Goal: Task Accomplishment & Management: Use online tool/utility

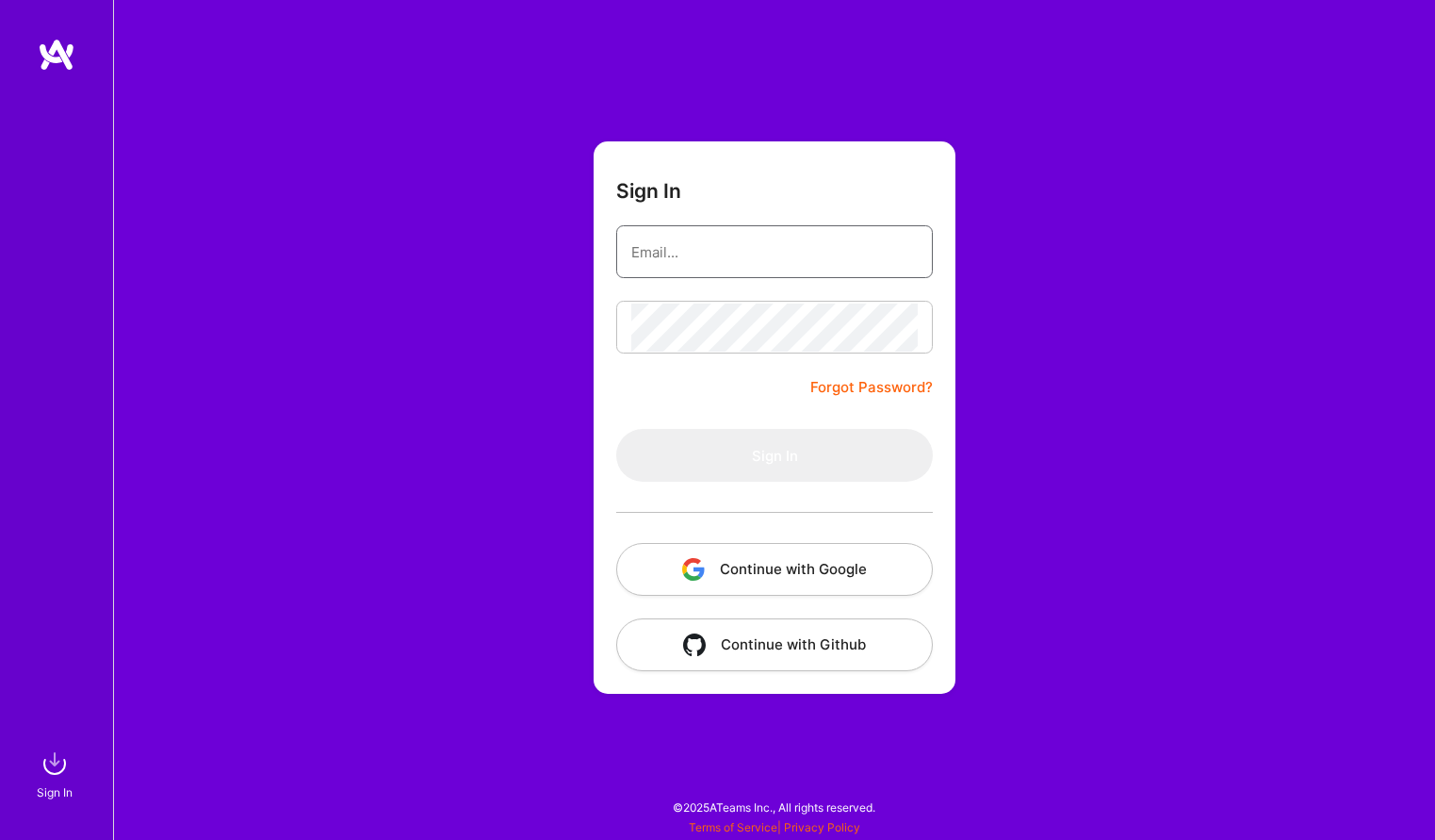
type input "[EMAIL_ADDRESS][DOMAIN_NAME]"
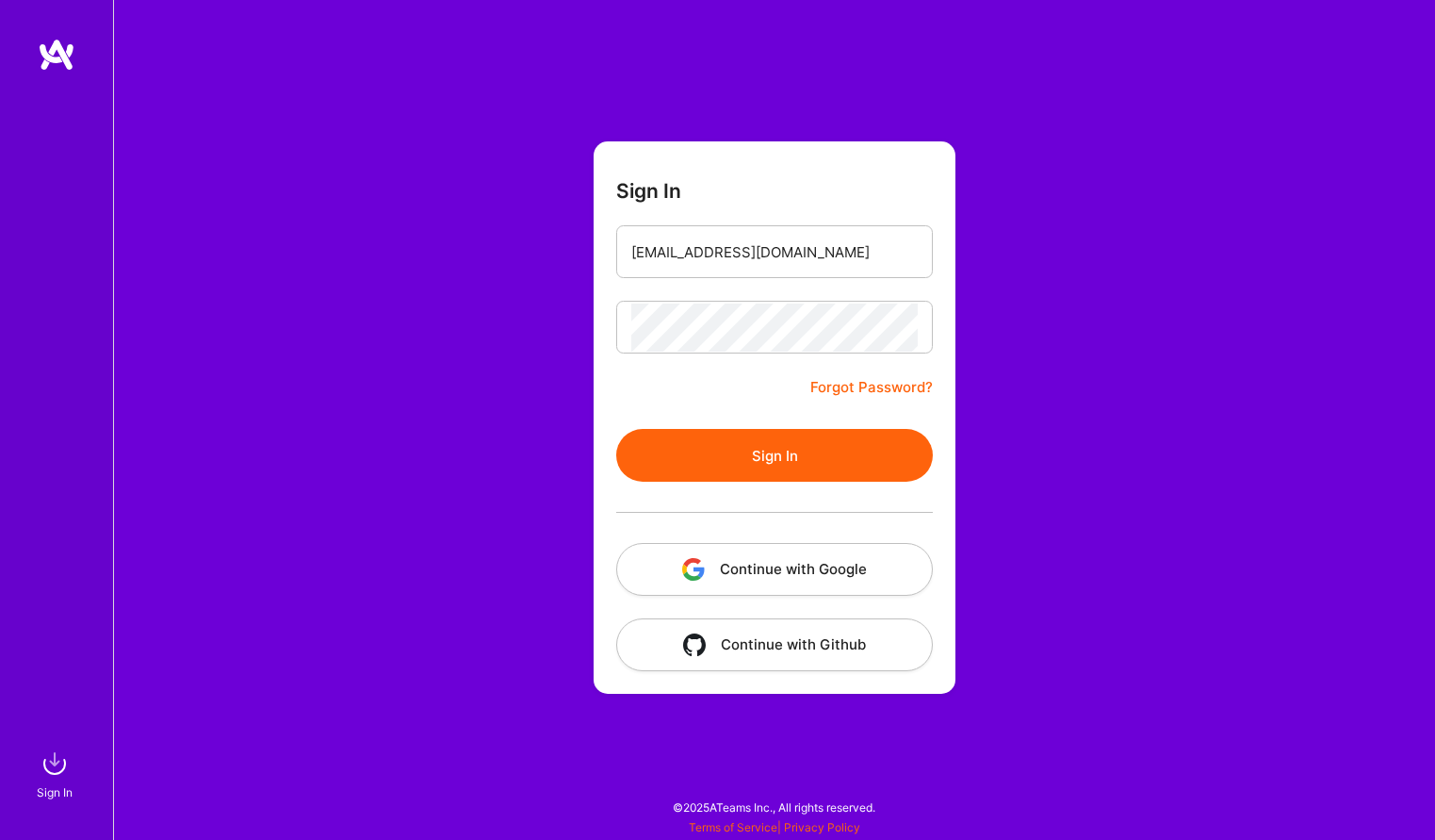
click at [756, 473] on button "Sign In" at bounding box center [775, 455] width 317 height 53
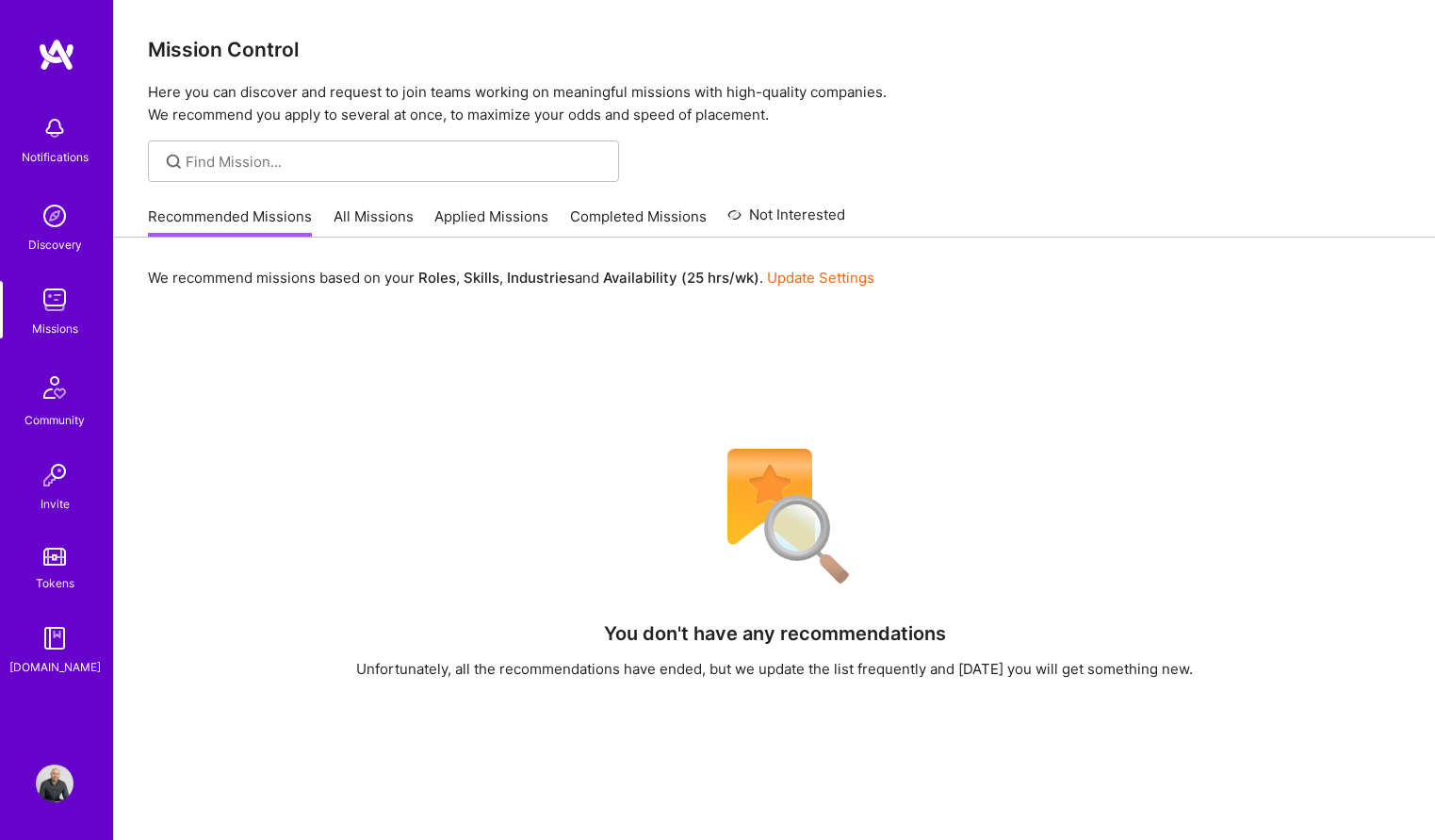
click at [59, 782] on img at bounding box center [55, 783] width 38 height 38
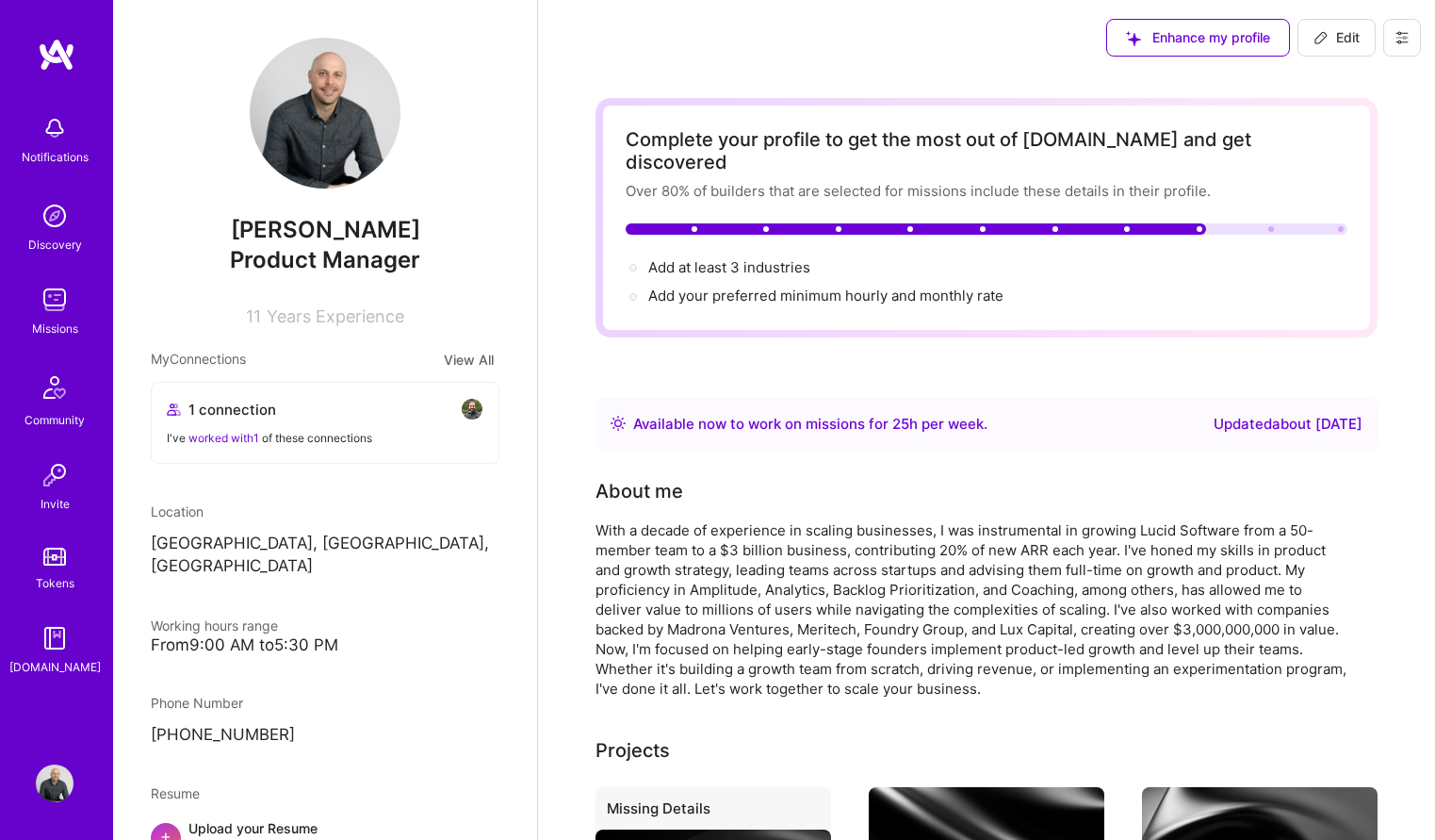
click at [95, 248] on link "Discovery" at bounding box center [55, 225] width 117 height 58
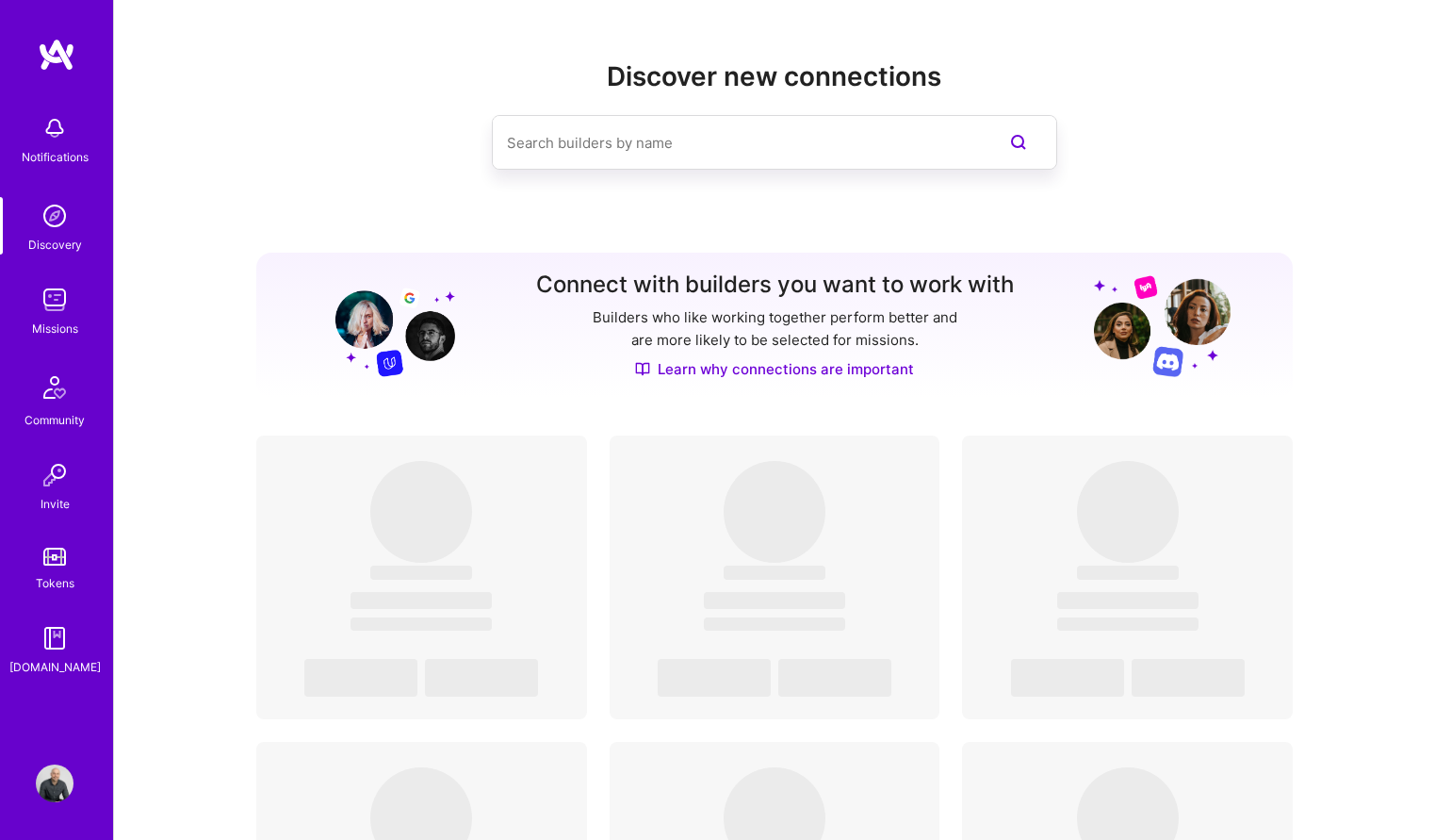
click at [43, 787] on img at bounding box center [55, 783] width 38 height 38
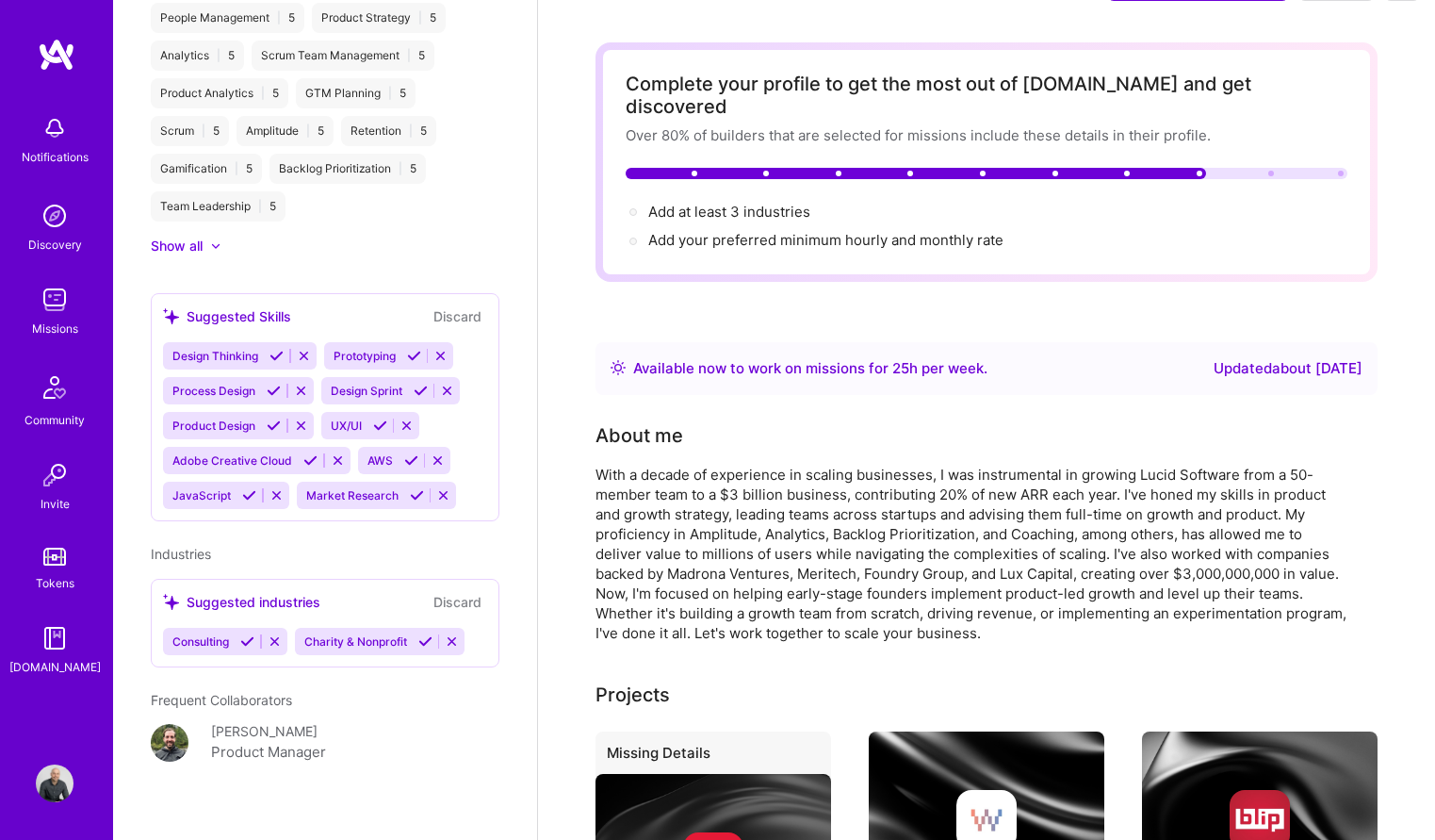
scroll to position [62, 0]
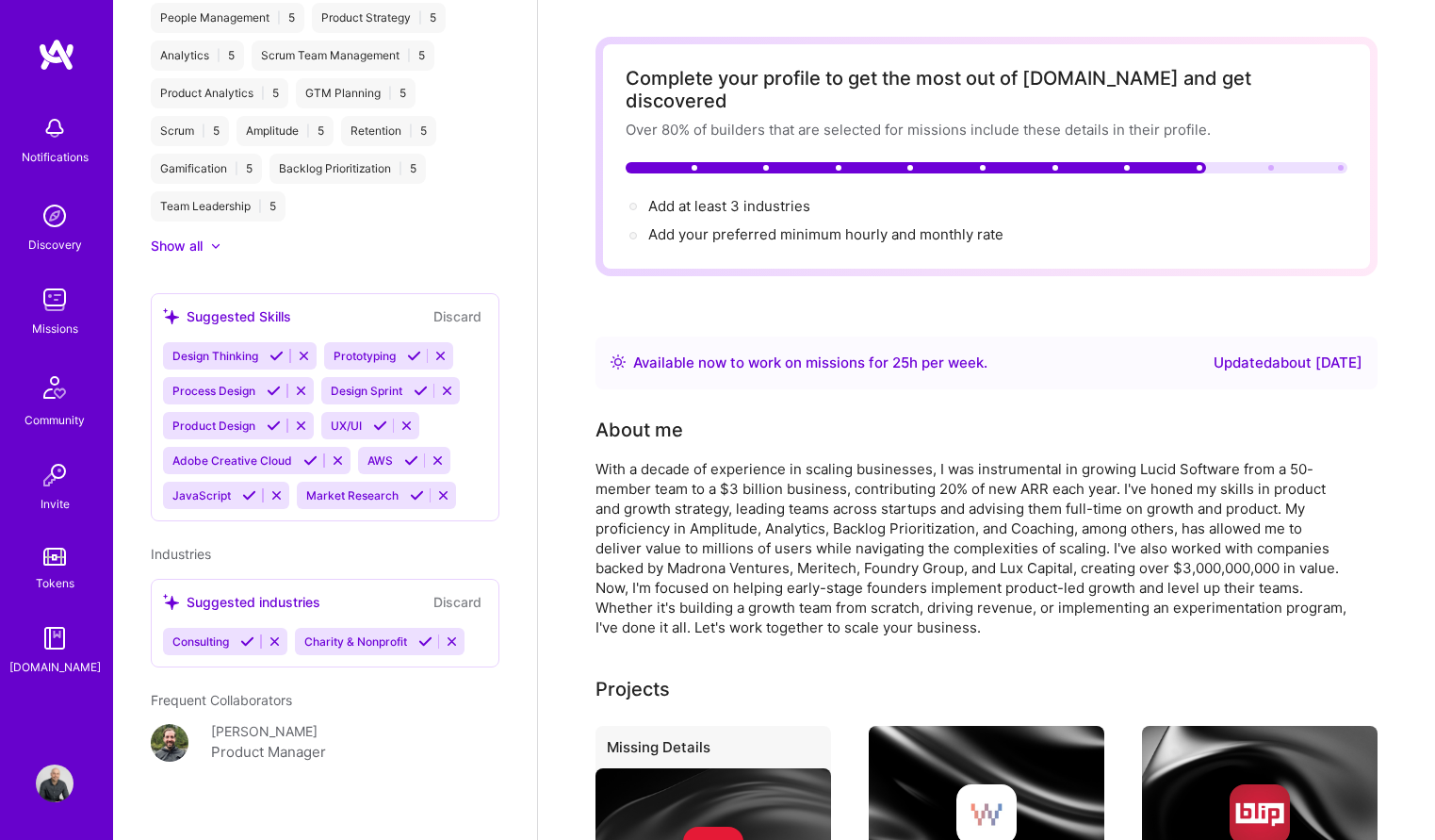
click at [52, 245] on div "Discovery" at bounding box center [55, 244] width 54 height 20
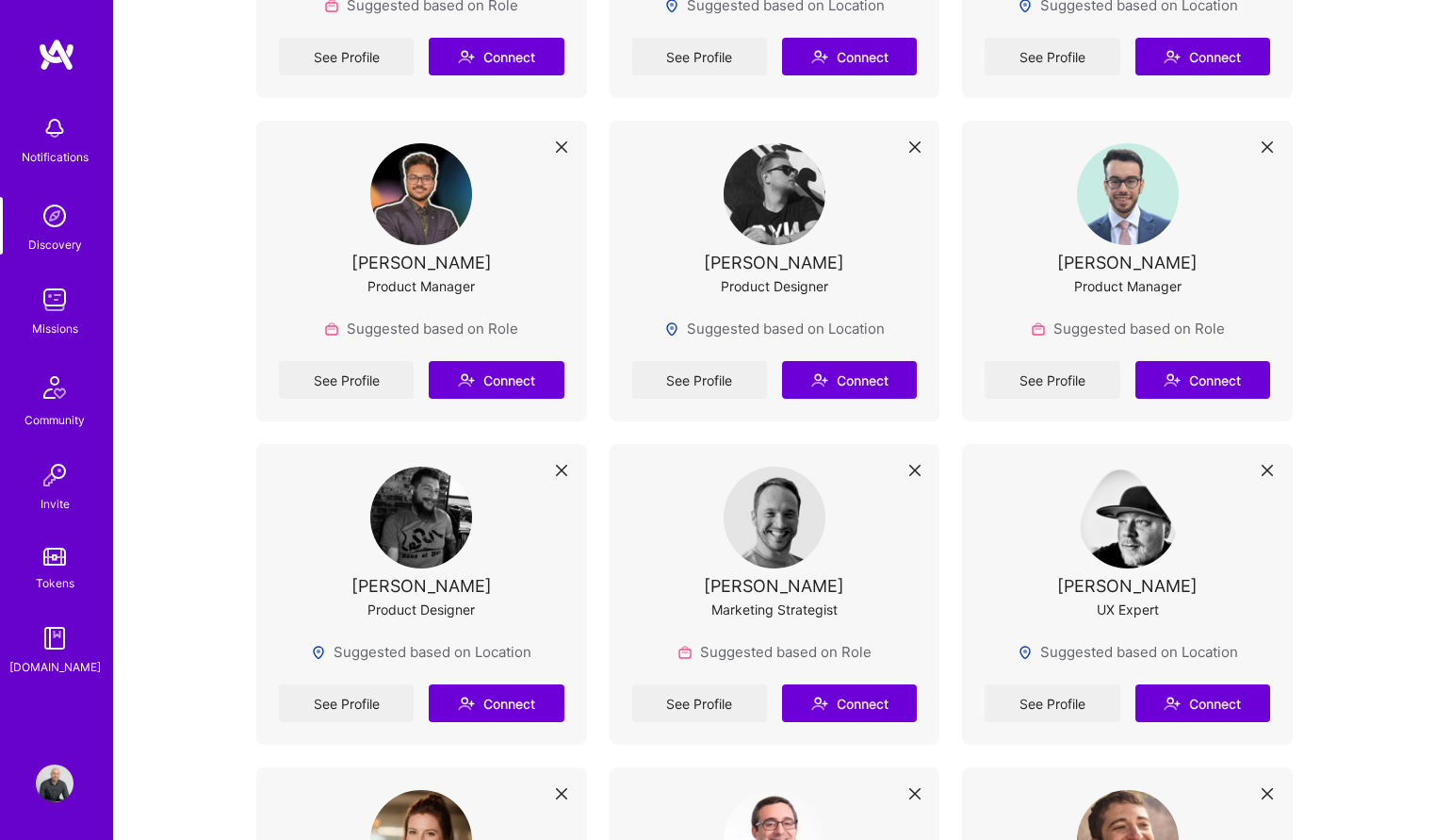
scroll to position [1663, 0]
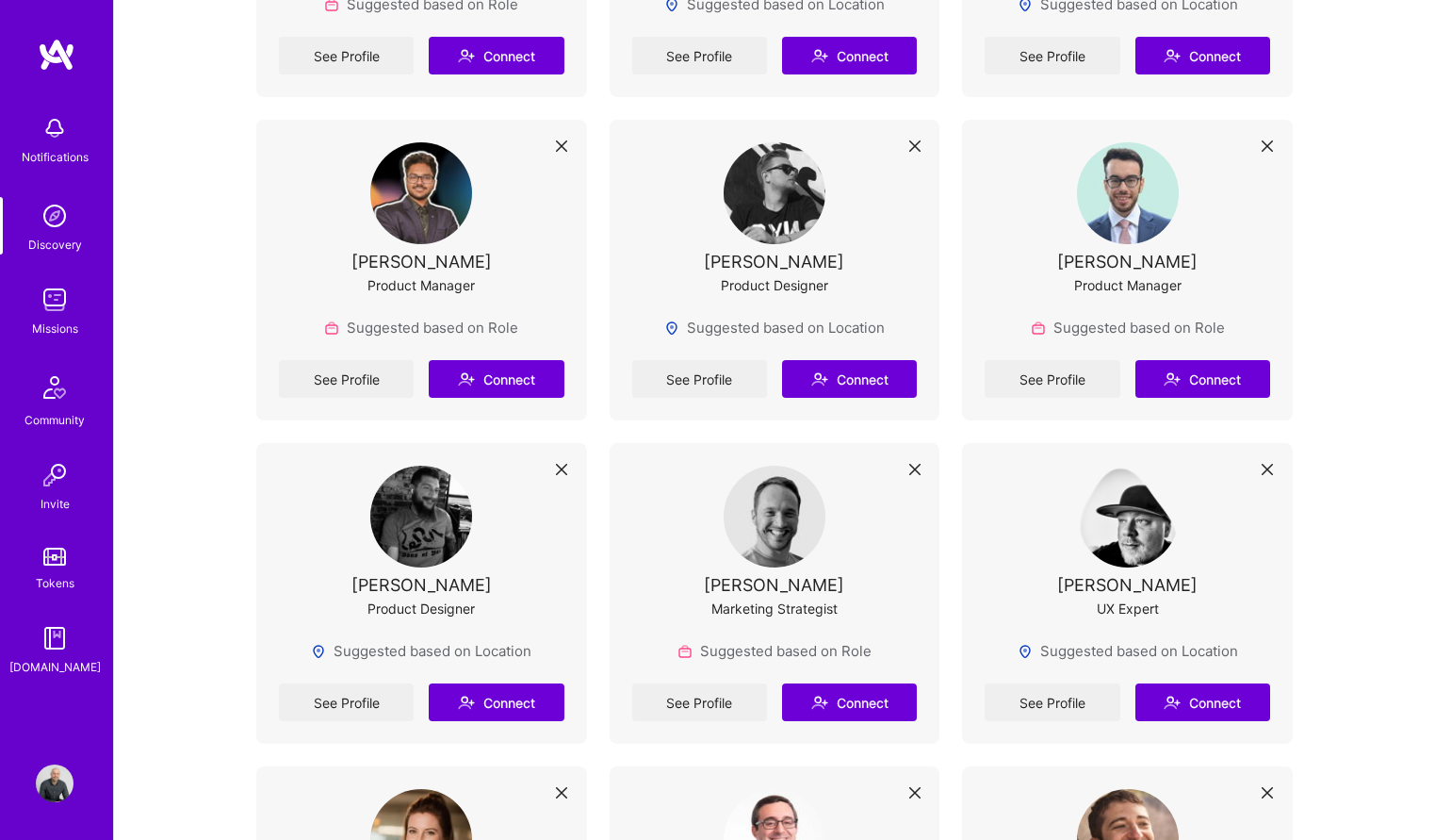
click at [44, 132] on img at bounding box center [55, 128] width 38 height 38
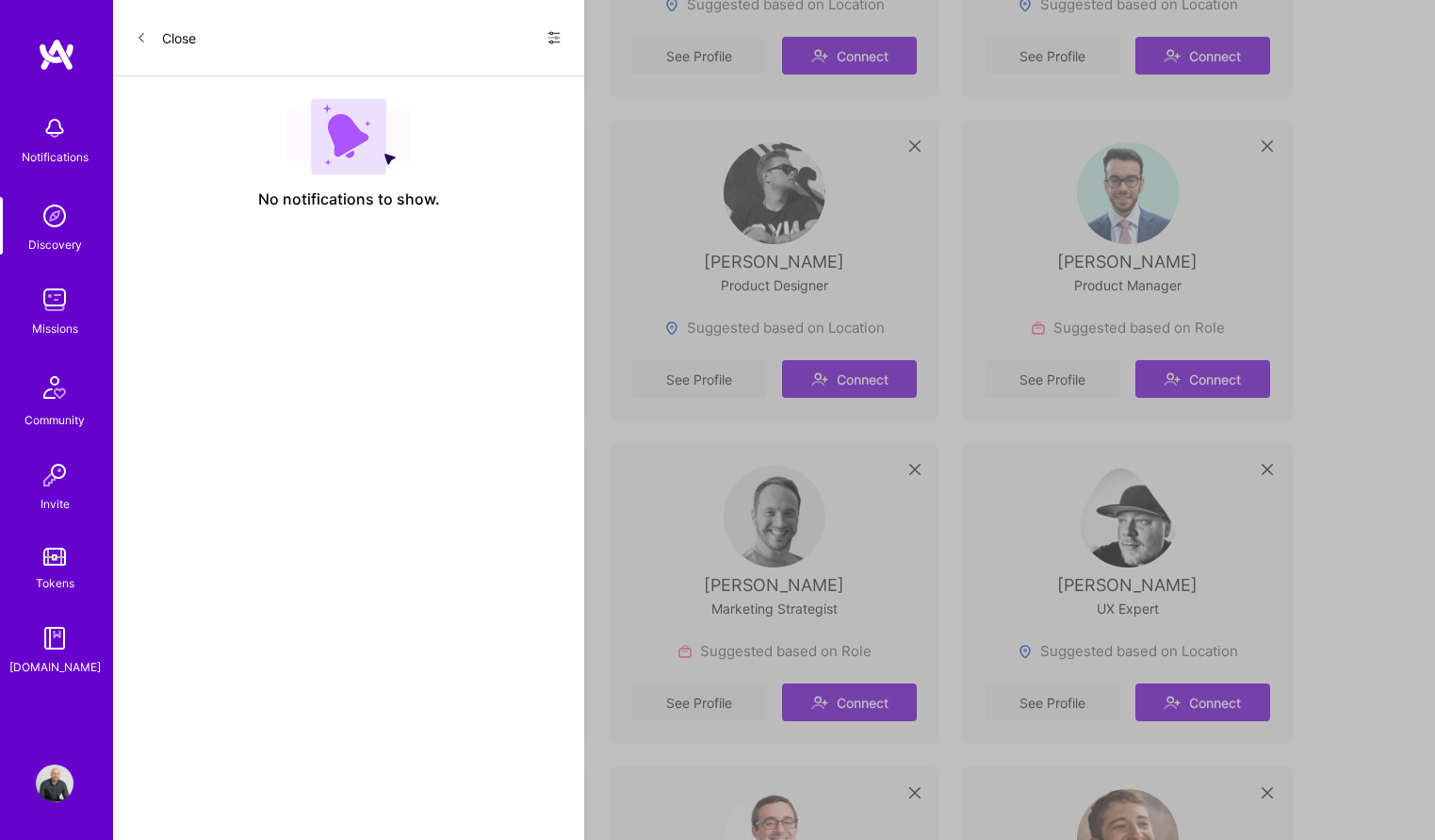
click at [65, 211] on img at bounding box center [55, 215] width 38 height 38
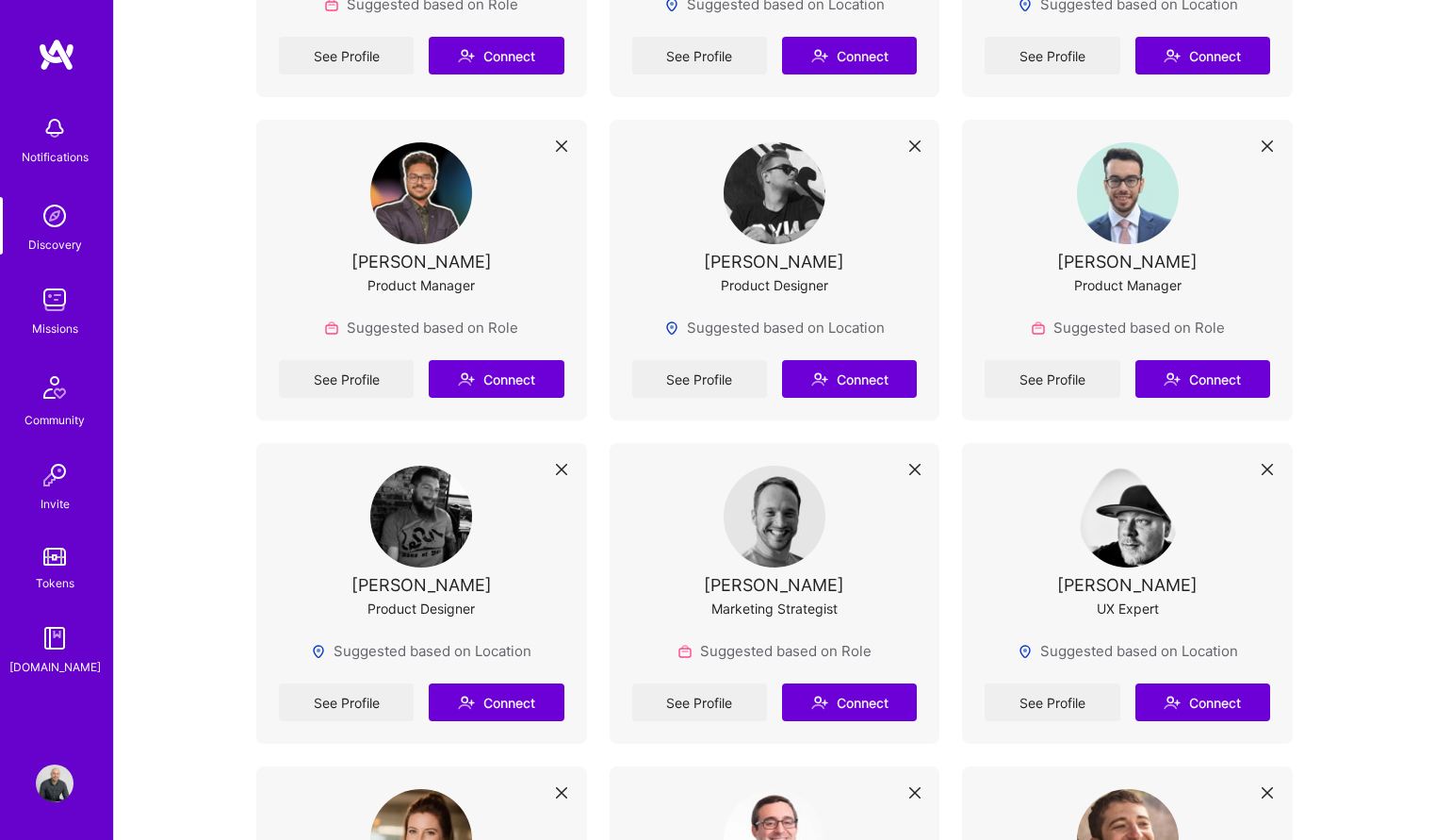
click at [50, 227] on img at bounding box center [55, 215] width 38 height 38
click at [65, 307] on img at bounding box center [55, 300] width 38 height 38
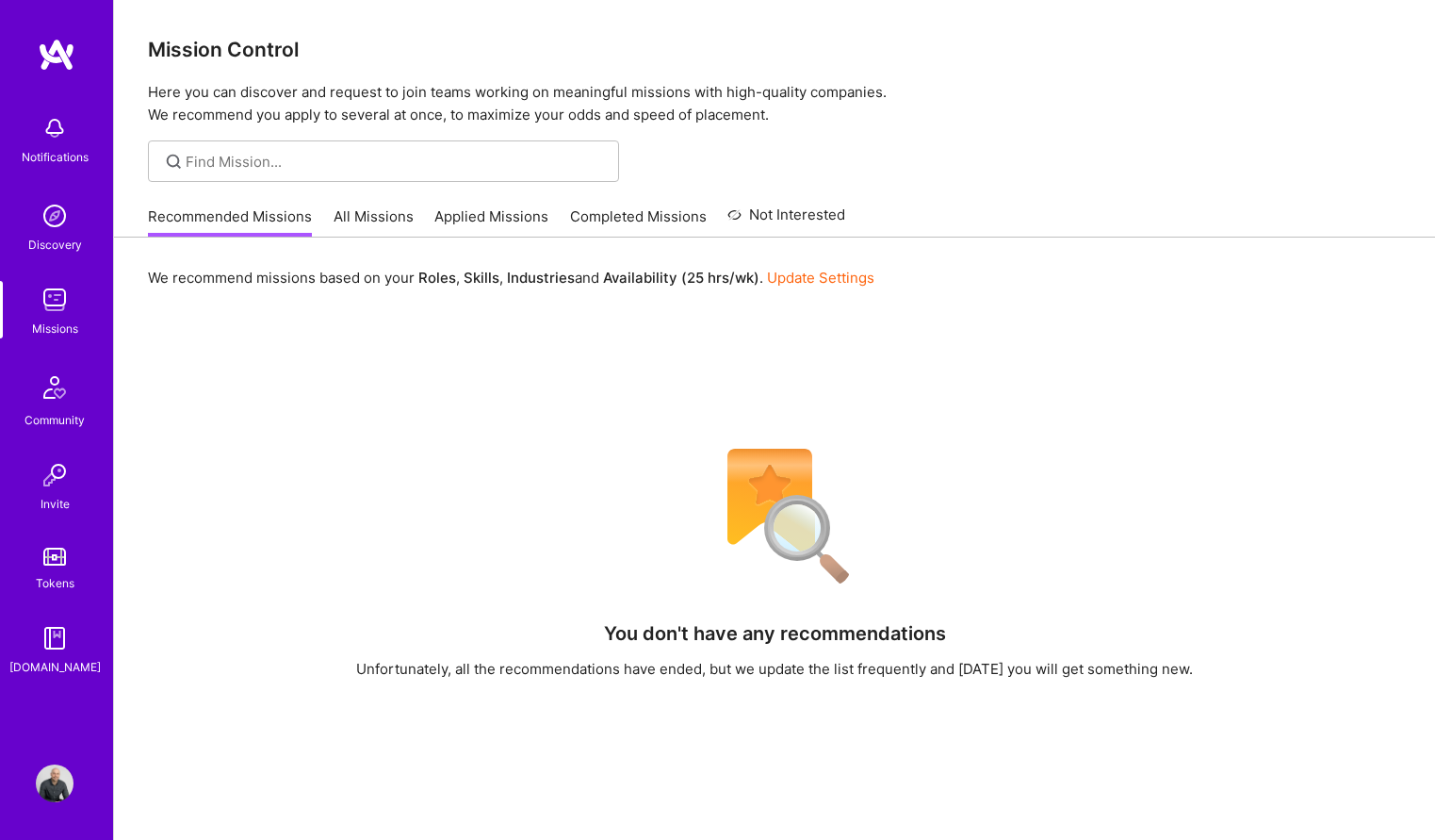
click at [357, 207] on link "All Missions" at bounding box center [373, 221] width 80 height 31
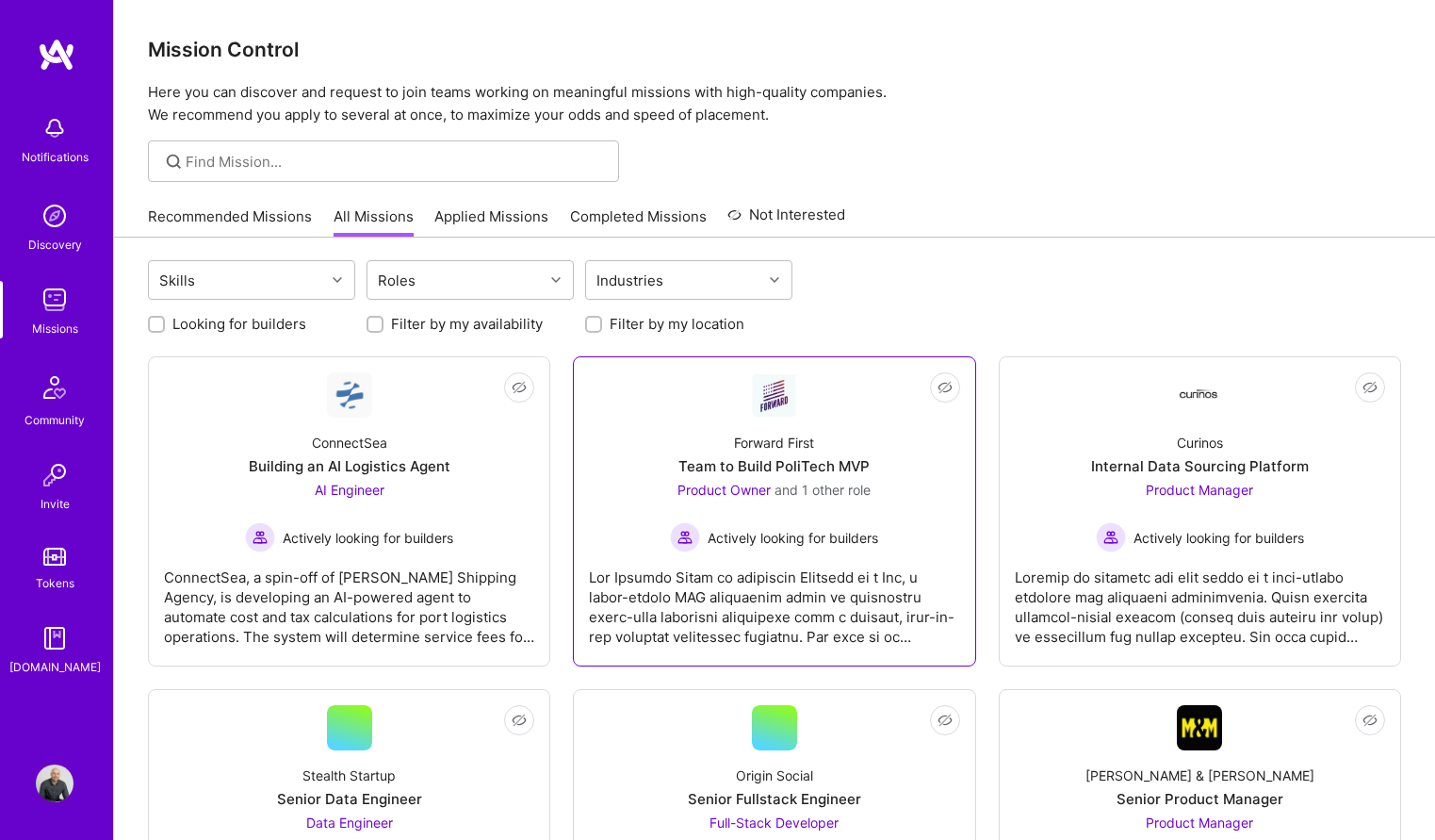
click at [862, 417] on div "Forward First Team to Build PoliTech MVP Product Owner and 1 other role Activel…" at bounding box center [774, 485] width 370 height 135
